Goal: Task Accomplishment & Management: Complete application form

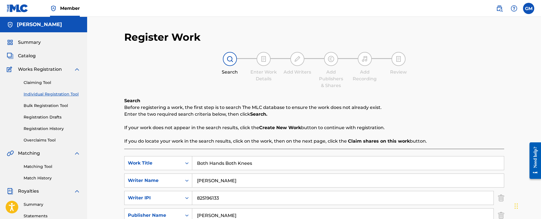
click at [24, 26] on h5 "[PERSON_NAME]" at bounding box center [39, 24] width 45 height 6
click at [26, 42] on span "Summary" at bounding box center [29, 42] width 23 height 7
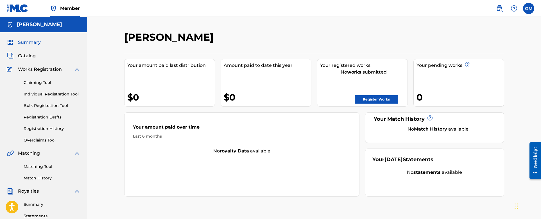
click at [371, 99] on link "Register Works" at bounding box center [376, 99] width 43 height 8
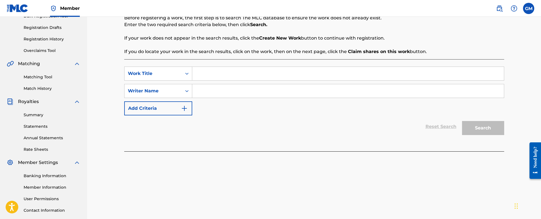
scroll to position [89, 0]
click at [182, 72] on div "Search Form" at bounding box center [187, 74] width 10 height 10
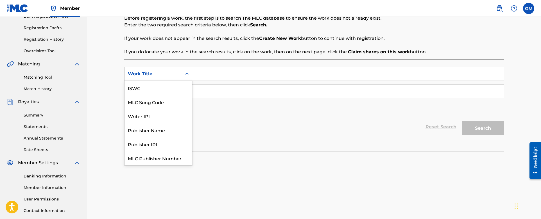
scroll to position [14, 0]
click at [182, 72] on div "Search Form" at bounding box center [187, 74] width 10 height 10
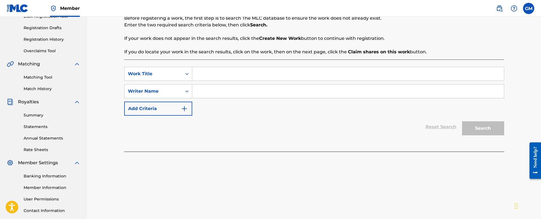
click at [211, 75] on input "Search Form" at bounding box center [348, 73] width 312 height 13
type input "Both Hands Both Knees"
click at [234, 90] on input "Search Form" at bounding box center [348, 91] width 312 height 13
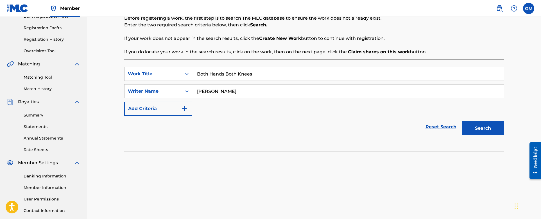
type input "[PERSON_NAME]"
click at [489, 125] on button "Search" at bounding box center [483, 128] width 42 height 14
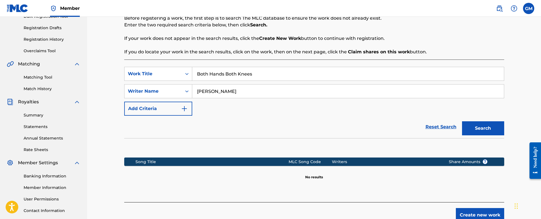
click at [477, 211] on button "Create new work" at bounding box center [480, 215] width 48 height 14
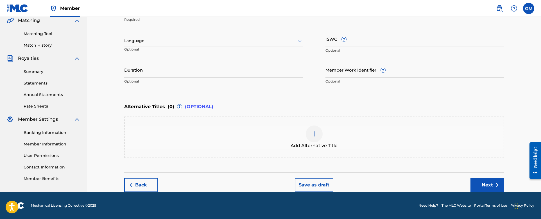
scroll to position [133, 0]
click at [489, 183] on button "Next" at bounding box center [488, 185] width 34 height 14
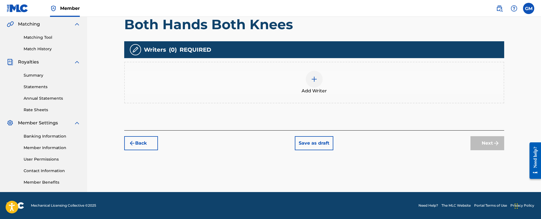
scroll to position [129, 0]
click at [320, 83] on div at bounding box center [314, 79] width 17 height 17
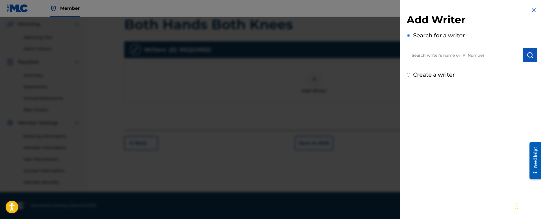
click at [448, 55] on input "text" at bounding box center [465, 55] width 116 height 14
click at [417, 56] on input "text" at bounding box center [465, 55] width 116 height 14
paste input "825196133"
type input "825196133"
click at [527, 55] on img "submit" at bounding box center [530, 55] width 7 height 7
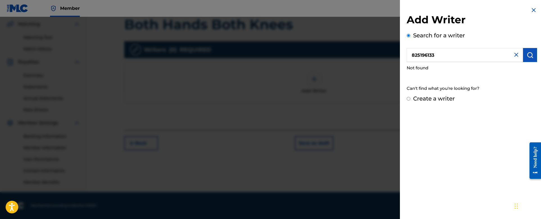
click at [409, 100] on input "Create a writer" at bounding box center [409, 99] width 4 height 4
radio input "false"
radio input "true"
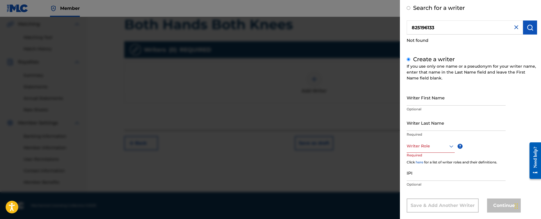
scroll to position [29, 0]
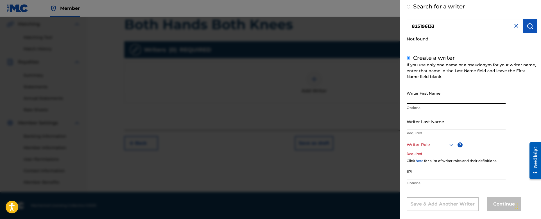
click at [437, 100] on input "Writer First Name" at bounding box center [456, 96] width 99 height 16
type input "[PERSON_NAME]"
click at [424, 144] on div at bounding box center [431, 144] width 48 height 7
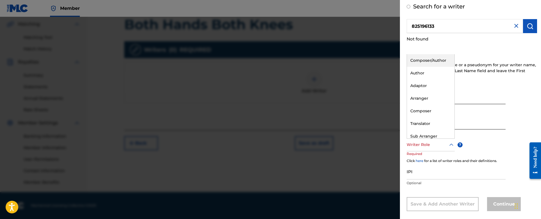
scroll to position [30, 0]
click at [429, 74] on div "Author" at bounding box center [431, 72] width 48 height 13
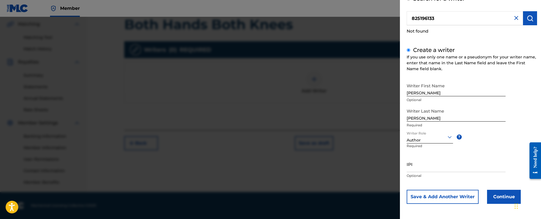
scroll to position [37, 0]
click at [438, 169] on input "IPI" at bounding box center [456, 165] width 99 height 16
paste input "825196133"
type input "825196133"
click at [499, 194] on button "Continue" at bounding box center [504, 197] width 34 height 14
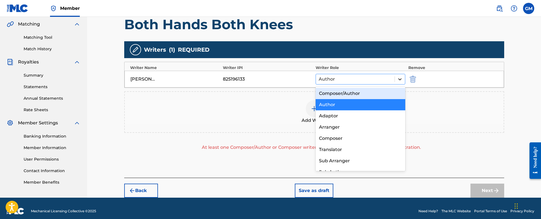
click at [399, 78] on icon at bounding box center [400, 79] width 6 height 6
click at [373, 90] on div "Composer/Author" at bounding box center [361, 93] width 90 height 11
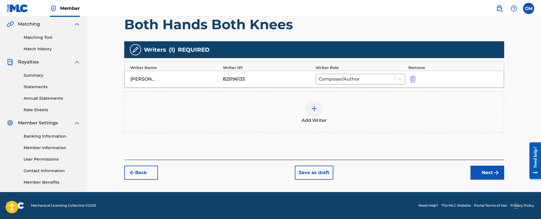
click at [488, 170] on button "Next" at bounding box center [488, 173] width 34 height 14
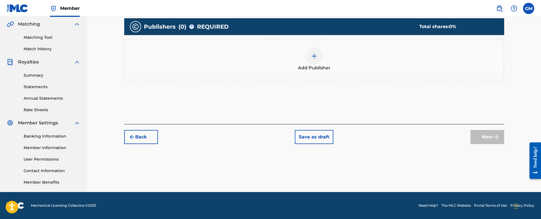
scroll to position [129, 0]
click at [314, 55] on img at bounding box center [314, 56] width 7 height 7
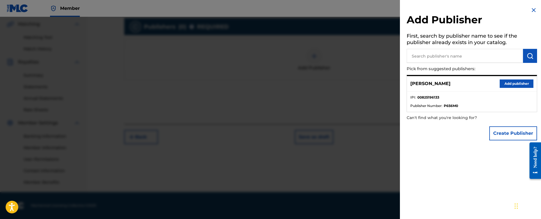
click at [516, 84] on button "Add publisher" at bounding box center [517, 84] width 34 height 8
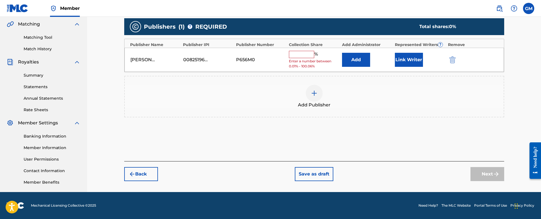
click at [299, 52] on input "text" at bounding box center [301, 54] width 25 height 7
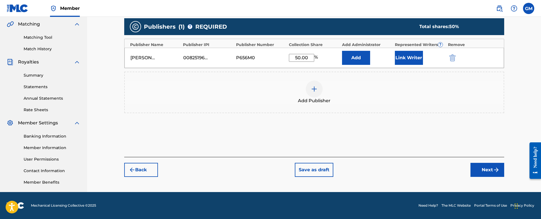
type input "50.00"
click at [485, 169] on button "Next" at bounding box center [488, 170] width 34 height 14
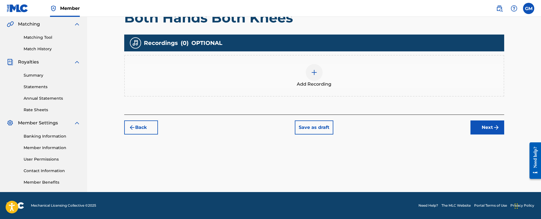
click at [490, 128] on button "Next" at bounding box center [488, 128] width 34 height 14
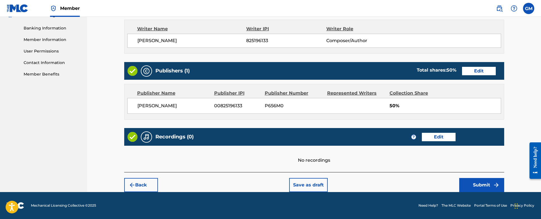
scroll to position [237, 0]
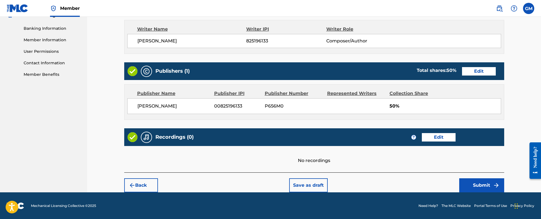
click at [481, 186] on button "Submit" at bounding box center [482, 186] width 45 height 14
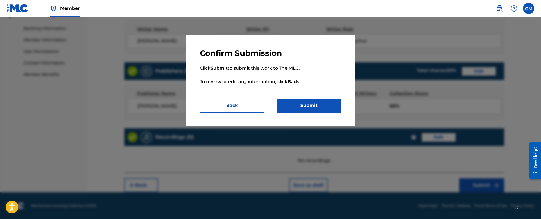
click at [316, 103] on button "Submit" at bounding box center [309, 106] width 65 height 14
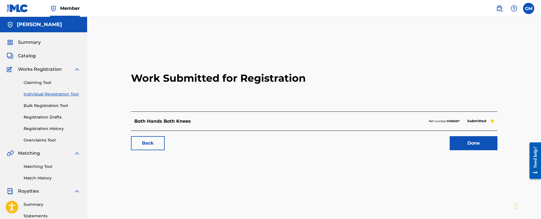
click at [476, 147] on link "Done" at bounding box center [474, 143] width 48 height 14
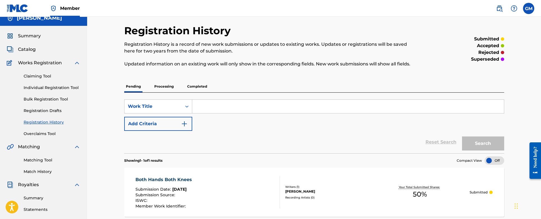
scroll to position [5, 0]
